Goal: Task Accomplishment & Management: Use online tool/utility

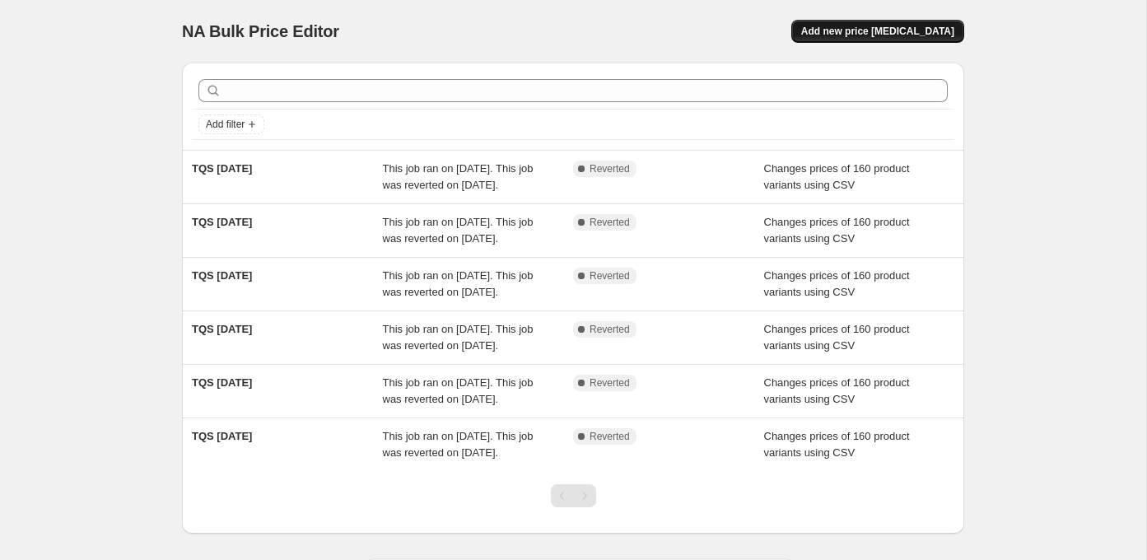
click at [848, 38] on button "Add new price [MEDICAL_DATA]" at bounding box center [878, 31] width 173 height 23
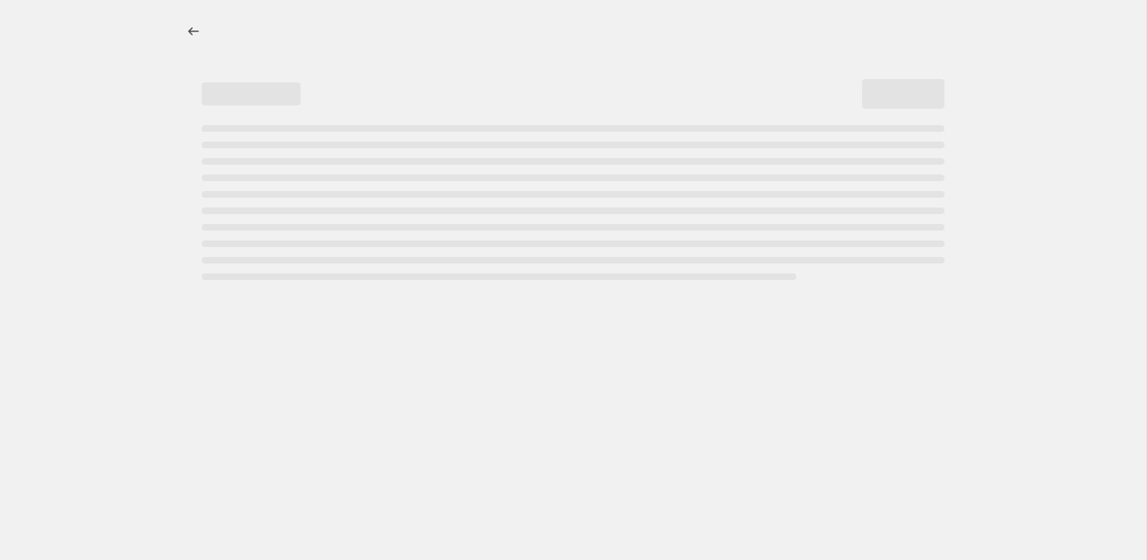
select select "percentage"
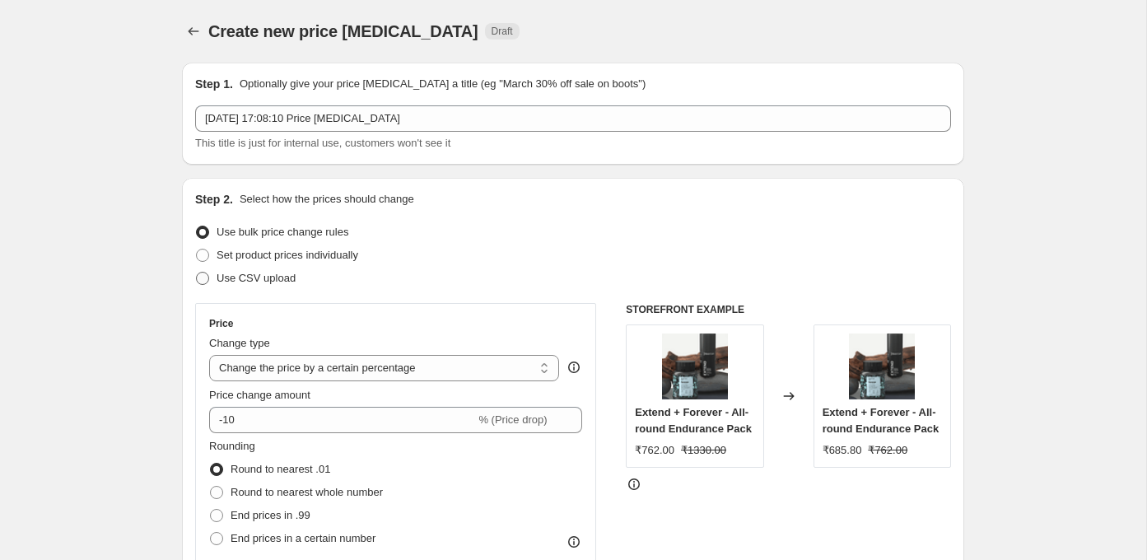
click at [268, 278] on span "Use CSV upload" at bounding box center [256, 278] width 79 height 12
click at [197, 273] on input "Use CSV upload" at bounding box center [196, 272] width 1 height 1
radio input "true"
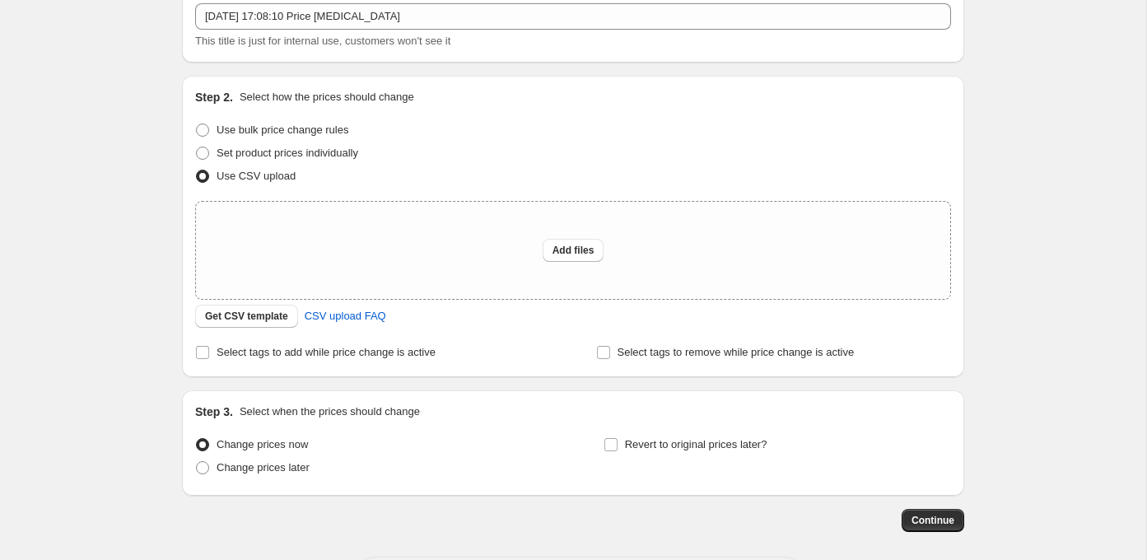
scroll to position [107, 0]
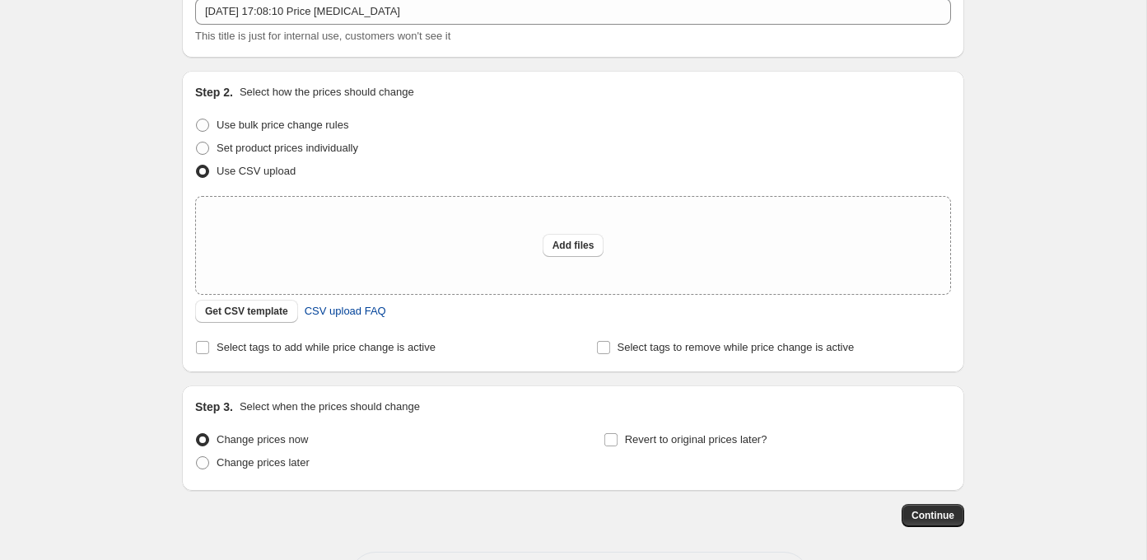
click at [339, 317] on span "CSV upload FAQ" at bounding box center [346, 311] width 82 height 16
click at [259, 311] on span "Get CSV template" at bounding box center [246, 311] width 83 height 13
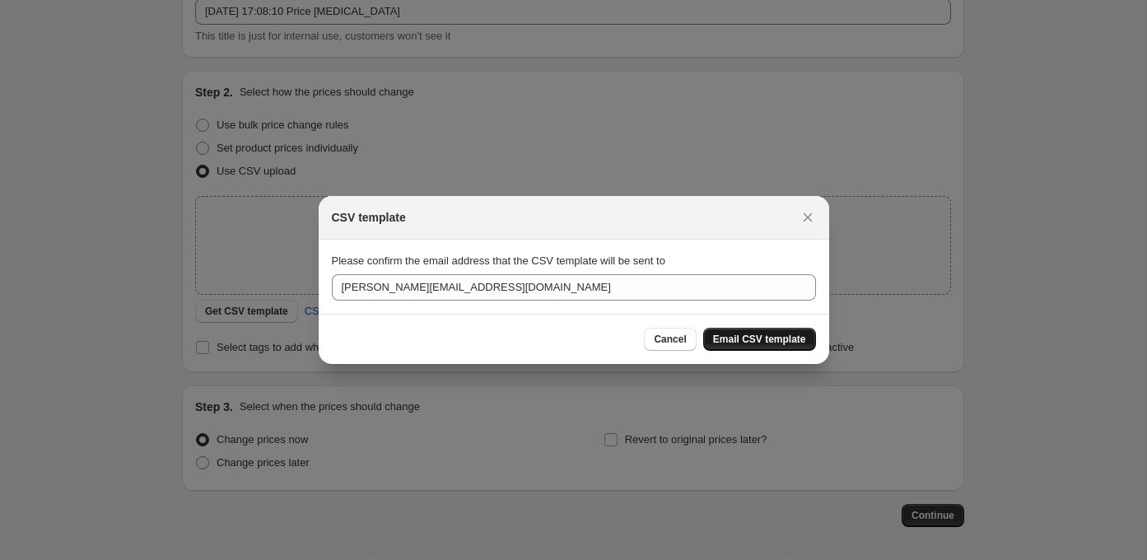
click at [740, 334] on span "Email CSV template" at bounding box center [759, 339] width 93 height 13
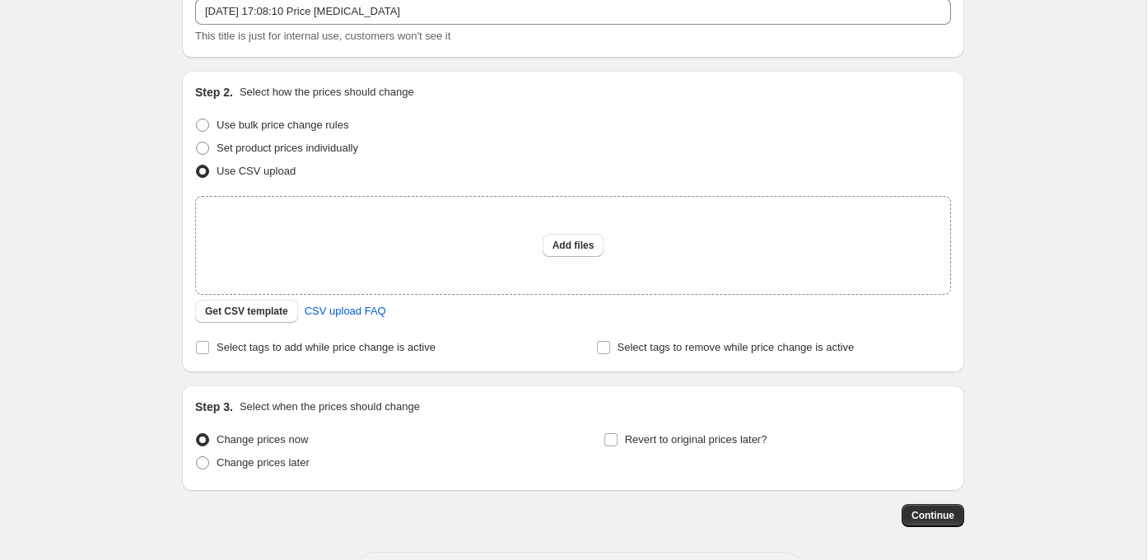
scroll to position [0, 0]
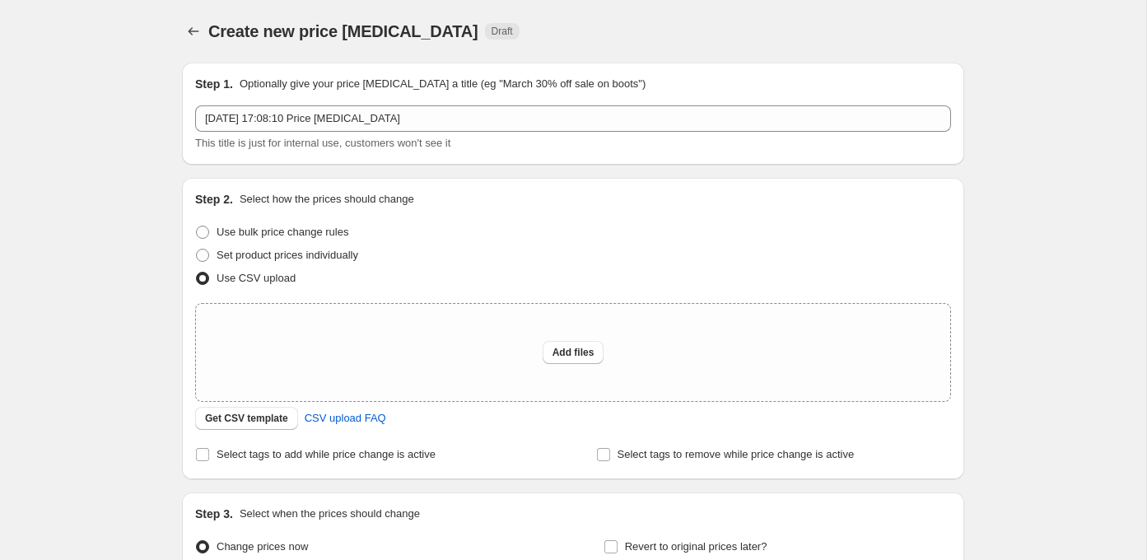
click at [902, 8] on div "Create new price change job. This page is ready Create new price change job Dra…" at bounding box center [573, 31] width 782 height 63
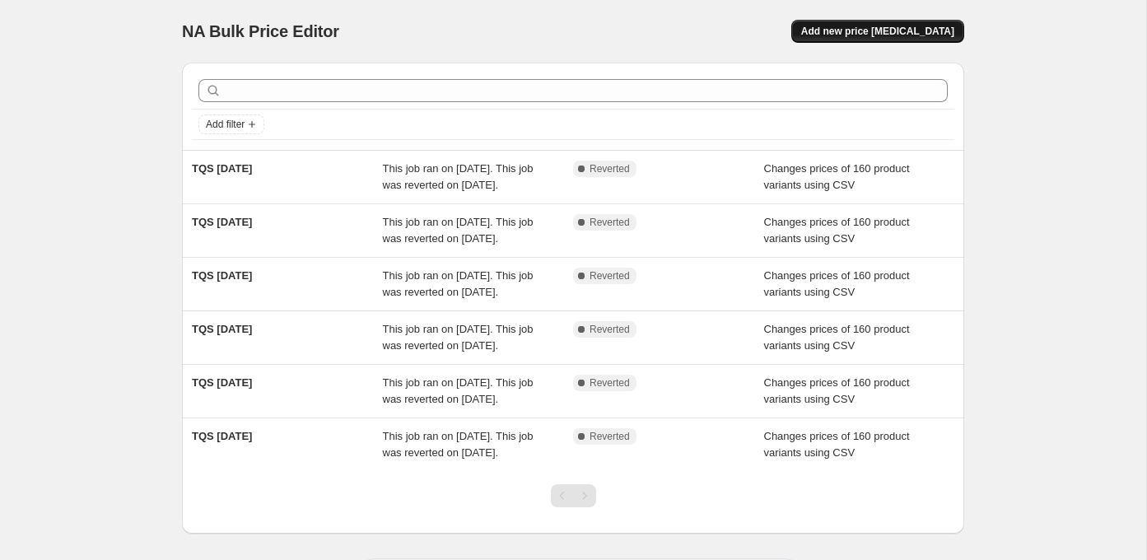
click at [841, 35] on span "Add new price [MEDICAL_DATA]" at bounding box center [877, 31] width 153 height 13
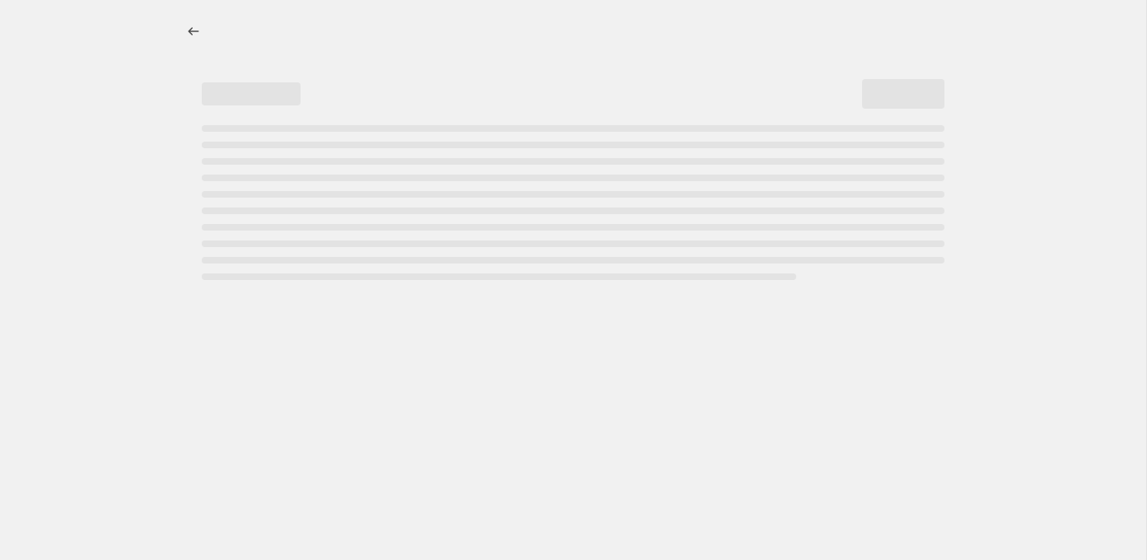
select select "percentage"
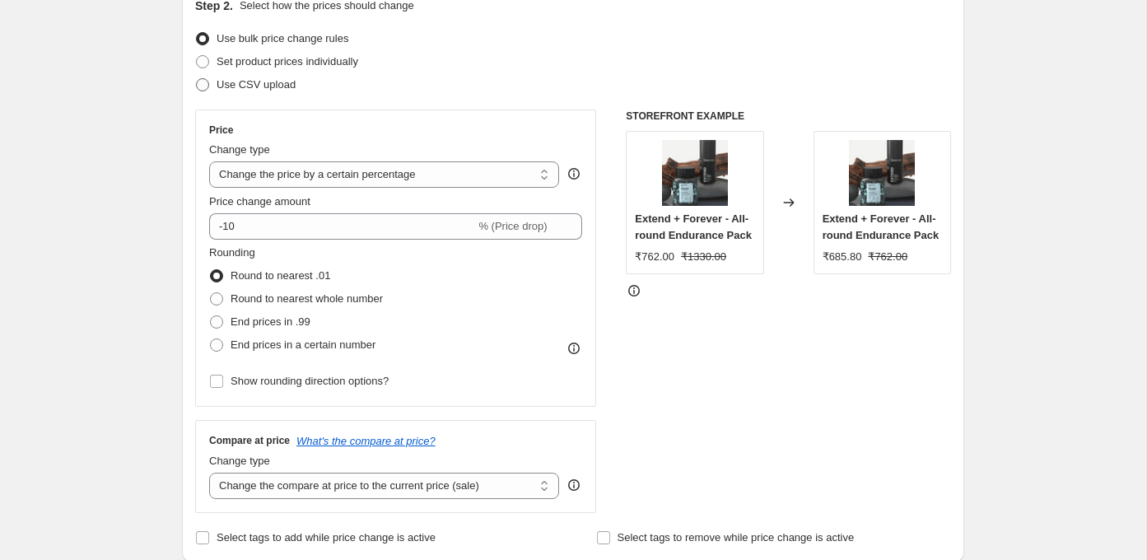
click at [275, 86] on span "Use CSV upload" at bounding box center [256, 84] width 79 height 12
click at [197, 79] on input "Use CSV upload" at bounding box center [196, 78] width 1 height 1
radio input "true"
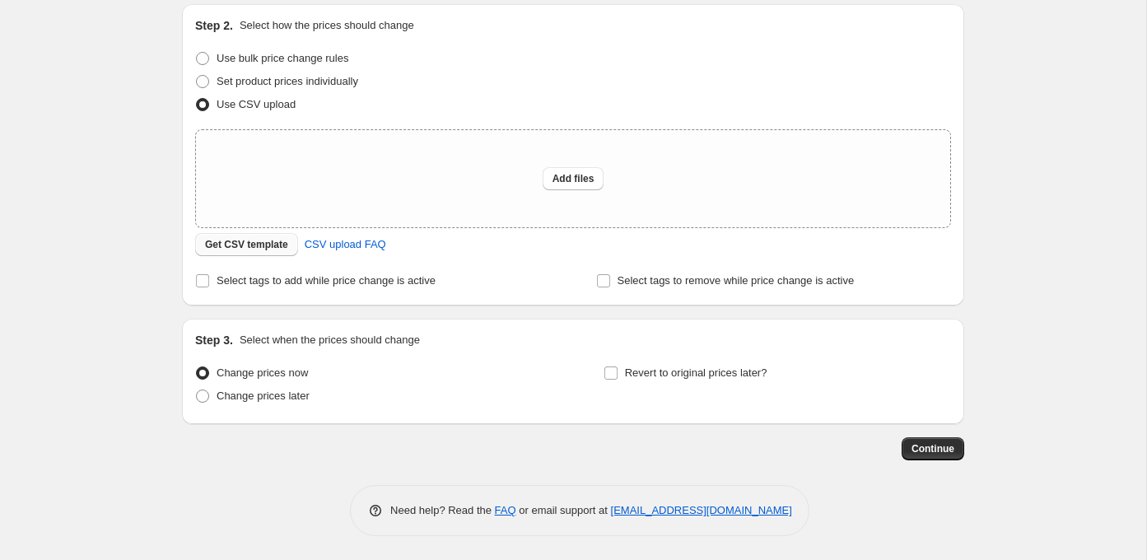
click at [263, 241] on span "Get CSV template" at bounding box center [246, 244] width 83 height 13
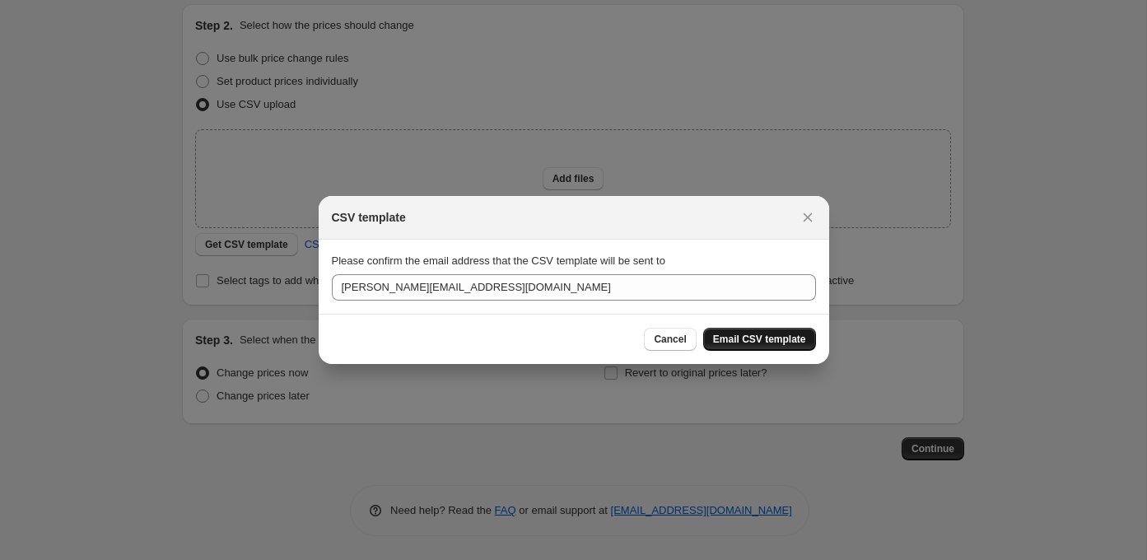
click at [736, 345] on button "Email CSV template" at bounding box center [759, 339] width 113 height 23
